Goal: Transaction & Acquisition: Book appointment/travel/reservation

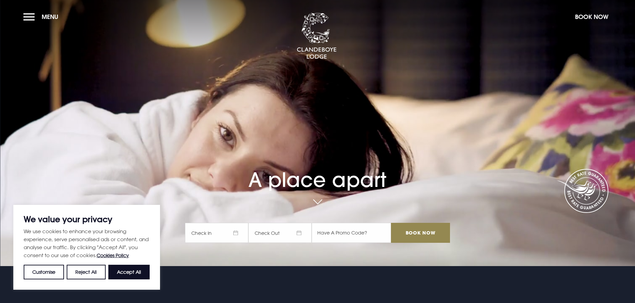
click at [211, 229] on span "Check In" at bounding box center [216, 233] width 63 height 20
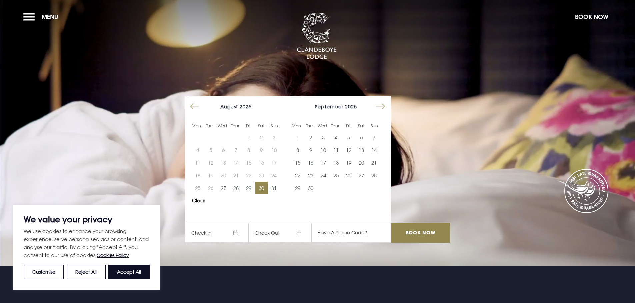
click at [268, 190] on button "30" at bounding box center [261, 188] width 13 height 13
click at [439, 228] on input "Book Now" at bounding box center [420, 233] width 59 height 20
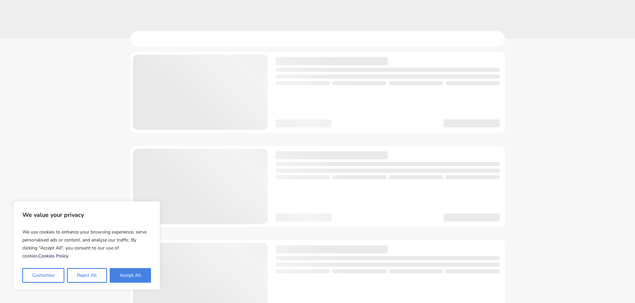
click at [135, 274] on button "Accept All" at bounding box center [130, 276] width 41 height 15
checkbox input "true"
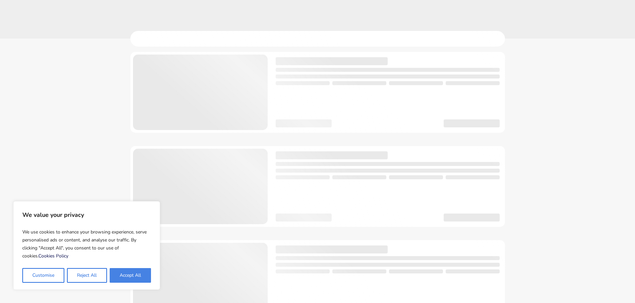
checkbox input "true"
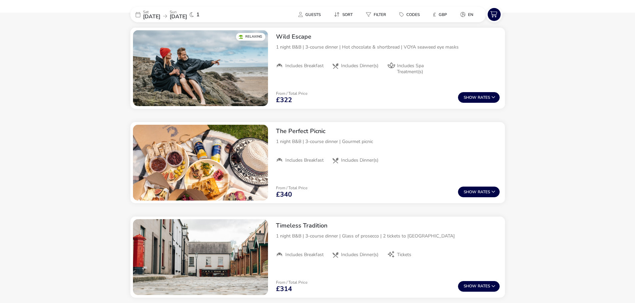
scroll to position [871, 0]
